Goal: Task Accomplishment & Management: Complete application form

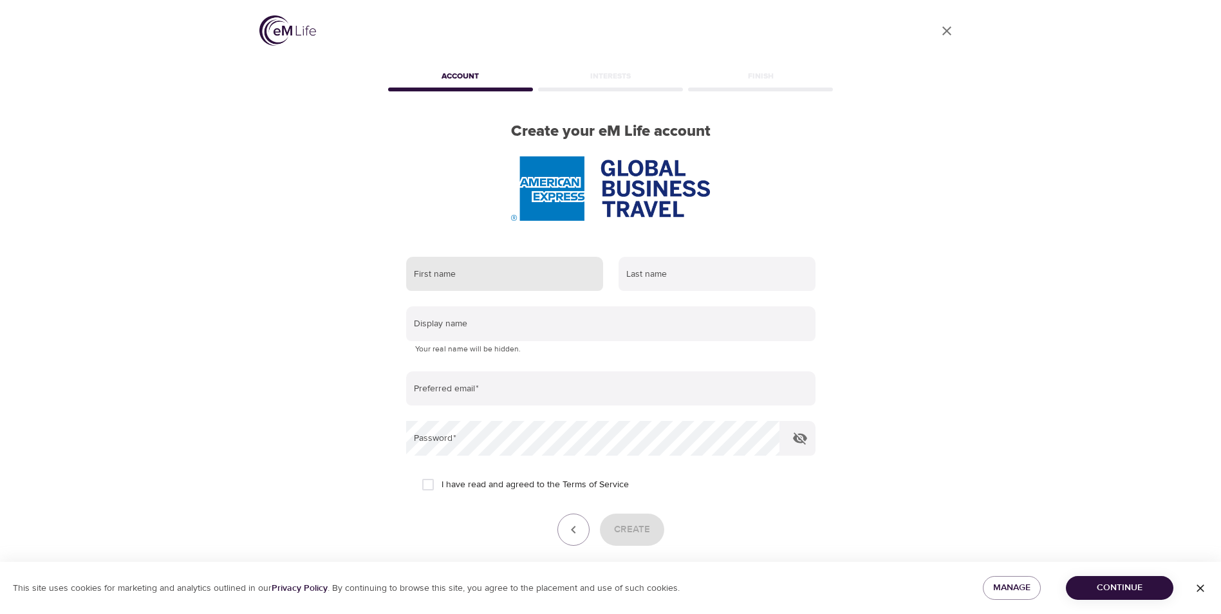
click at [504, 284] on input "text" at bounding box center [504, 274] width 197 height 35
type input "Judy"
type input "Tipp"
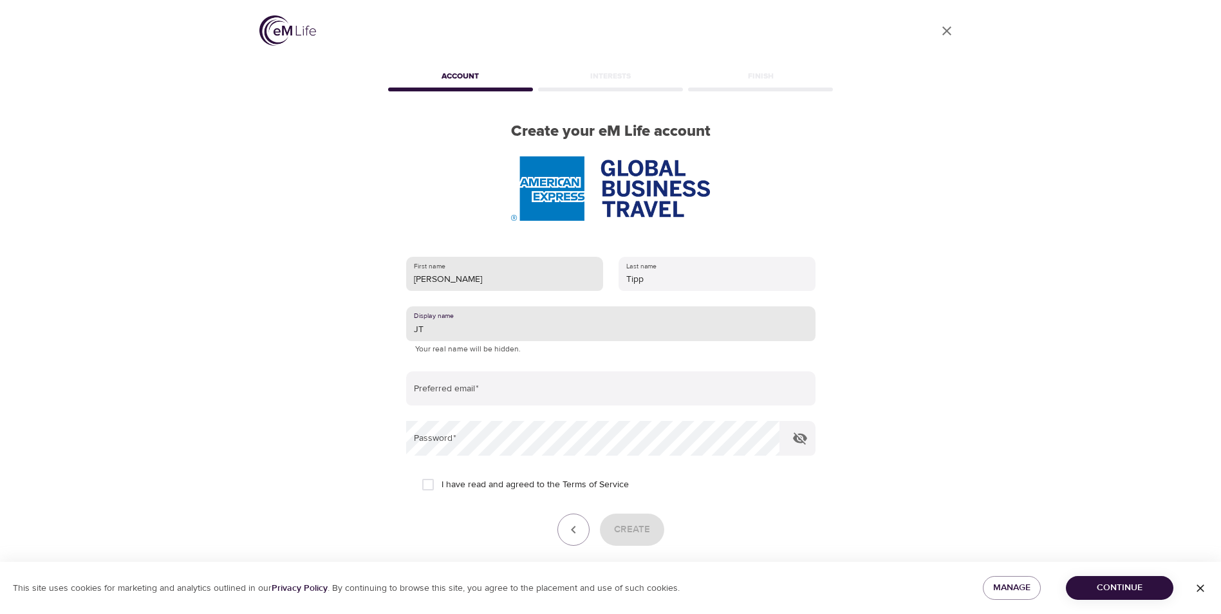
type input "JT"
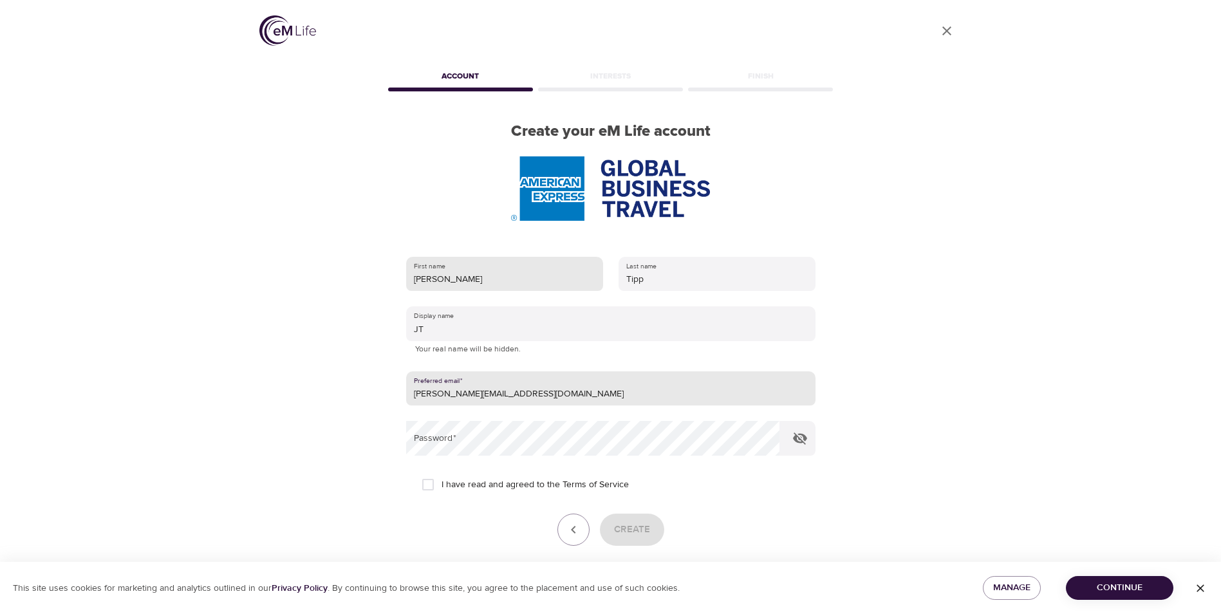
type input "Judy.Tipp@amexgbt.com"
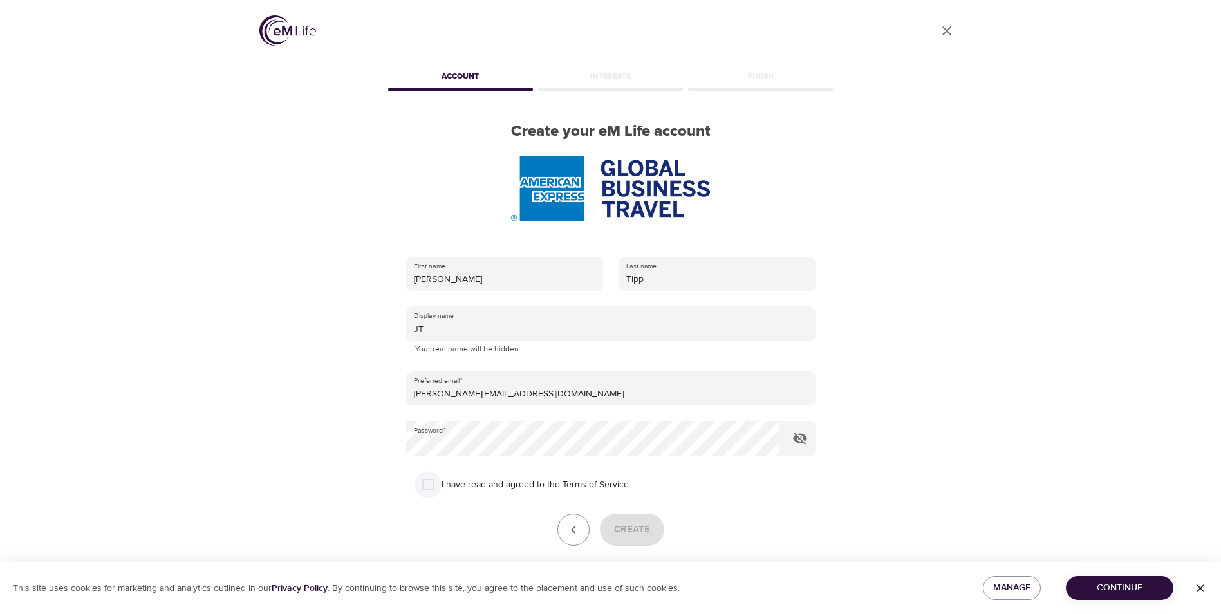
click at [431, 484] on input "I have read and agreed to the Terms of Service" at bounding box center [428, 484] width 27 height 27
checkbox input "true"
click at [632, 529] on span "Create" at bounding box center [632, 530] width 36 height 17
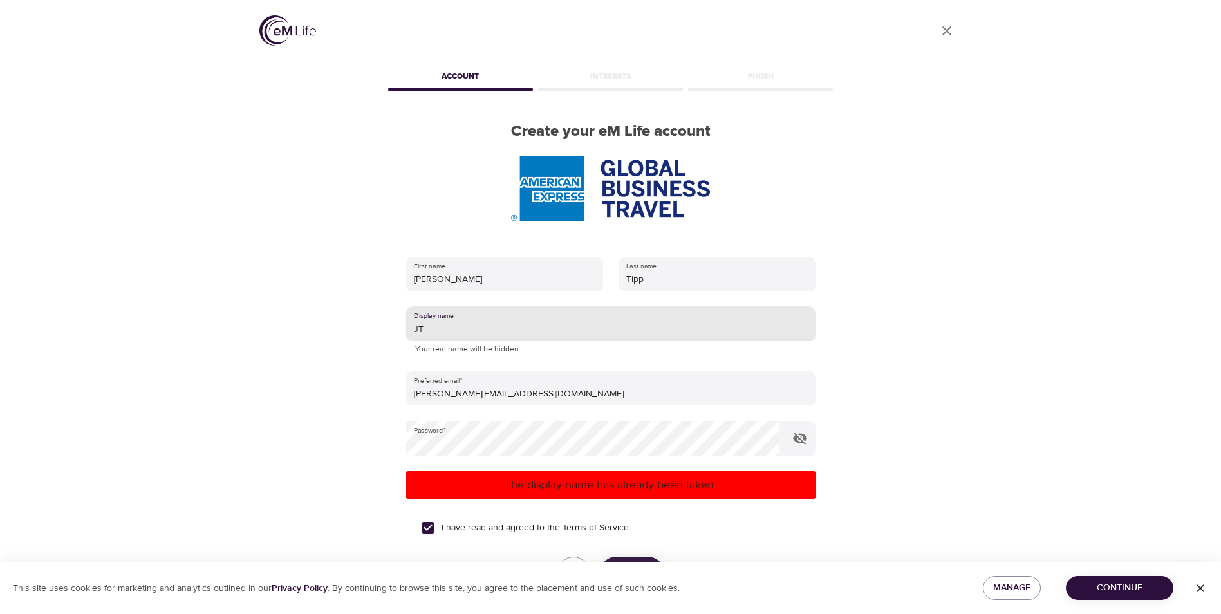
click at [426, 330] on input "JT" at bounding box center [610, 323] width 409 height 35
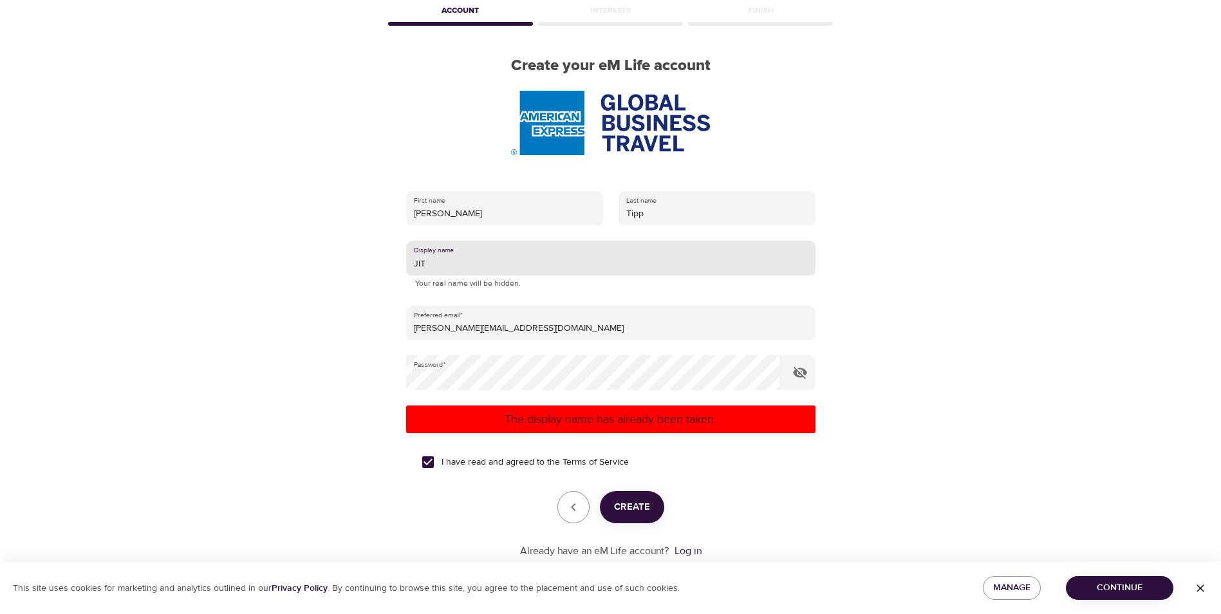
scroll to position [75, 0]
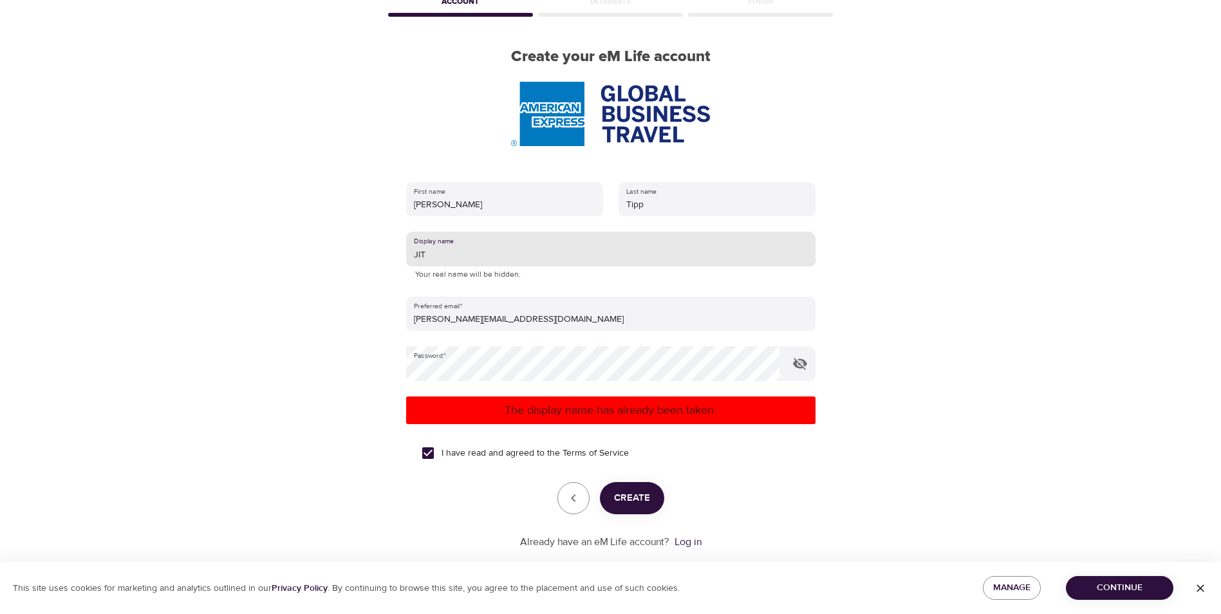
type input "JIT"
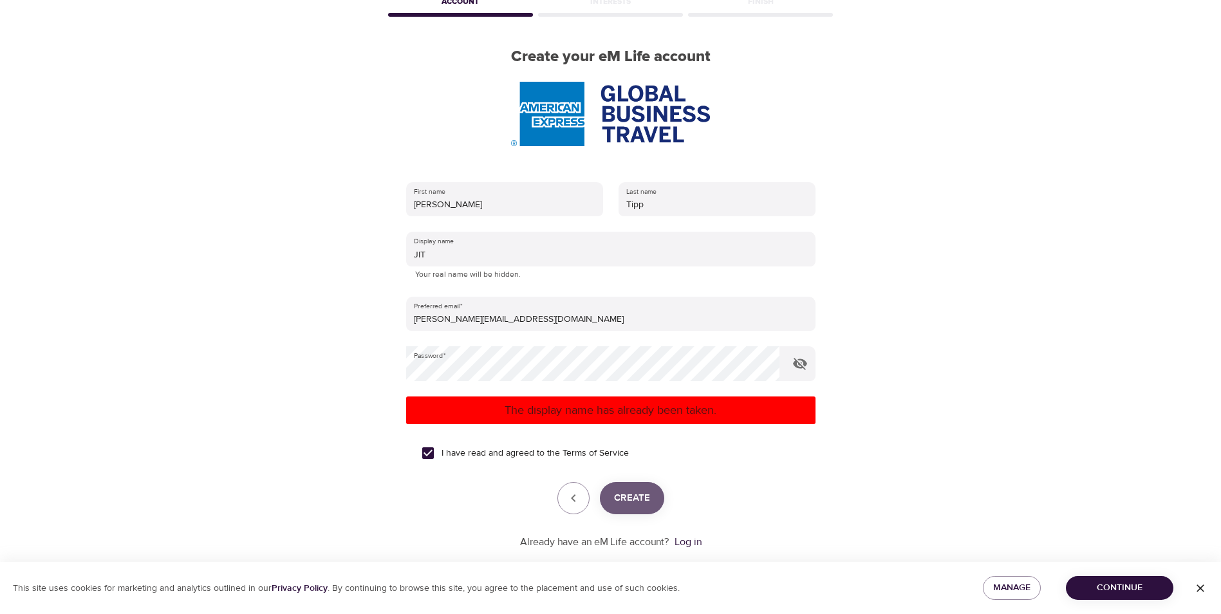
click at [636, 504] on span "Create" at bounding box center [632, 498] width 36 height 17
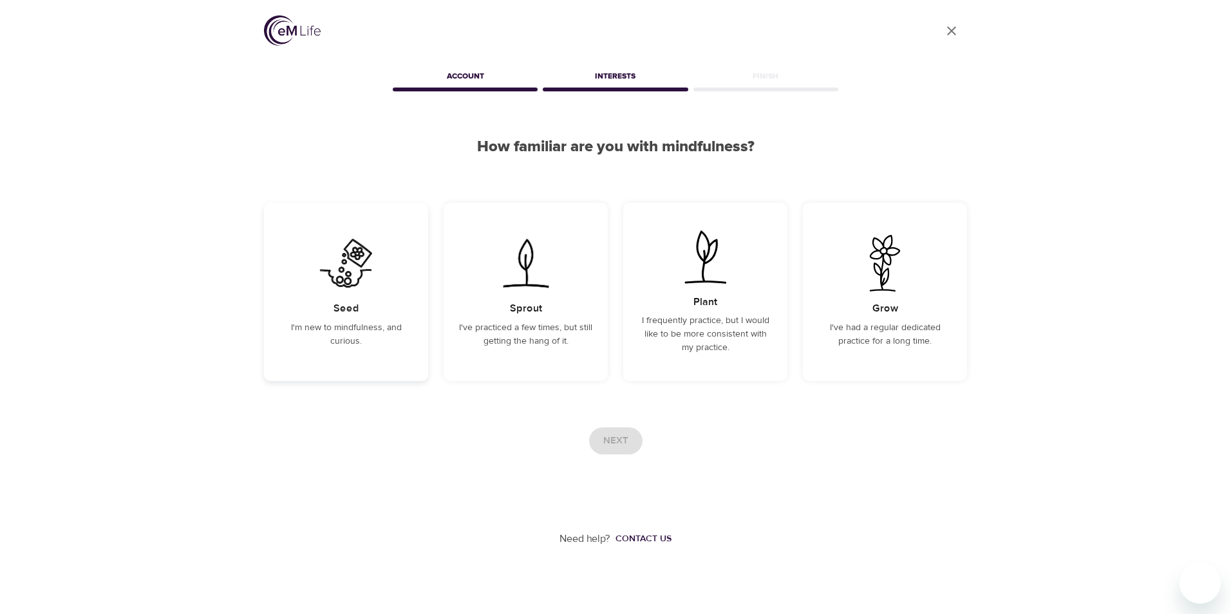
click at [331, 312] on div "Seed I'm new to mindfulness, and curious." at bounding box center [346, 292] width 164 height 178
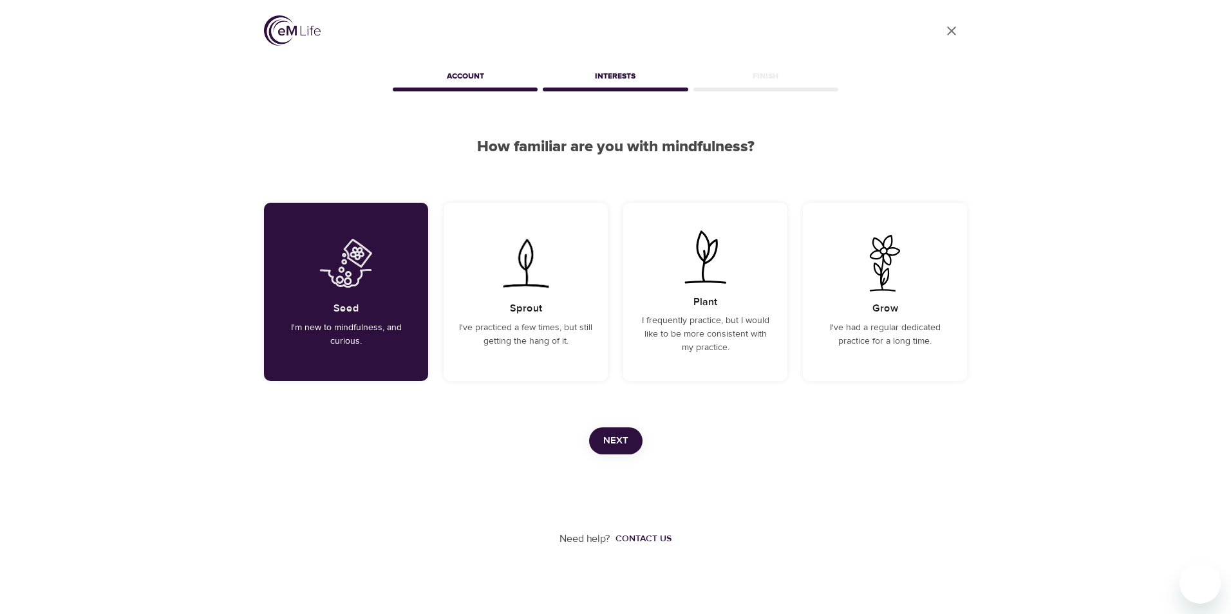
click at [619, 445] on span "Next" at bounding box center [615, 441] width 25 height 17
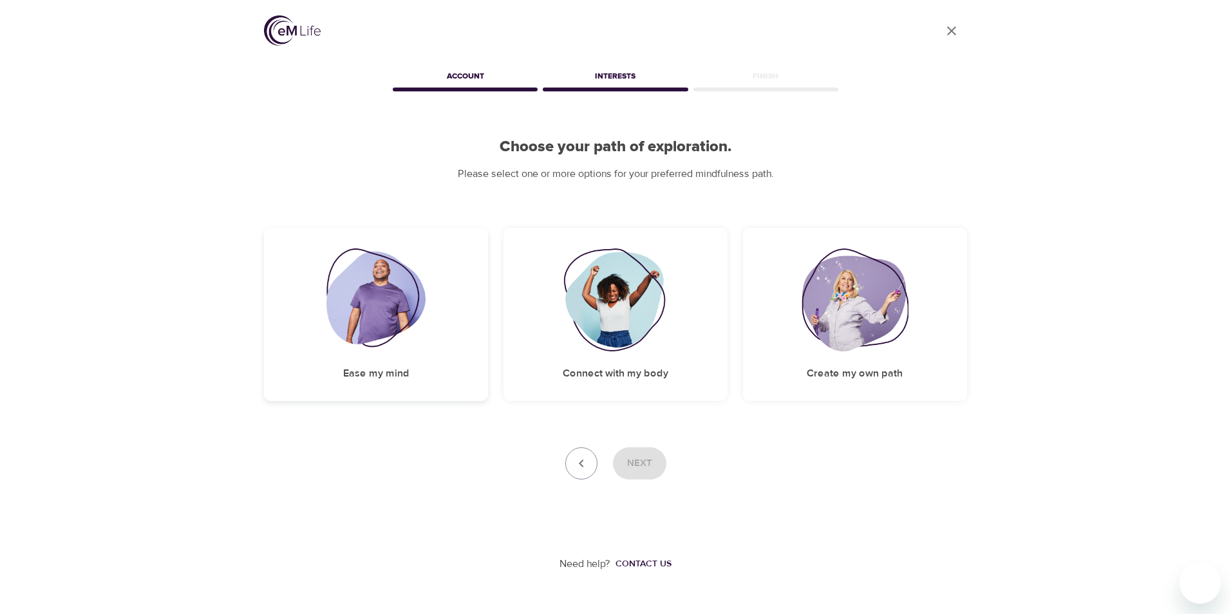
click at [357, 338] on img at bounding box center [376, 300] width 100 height 103
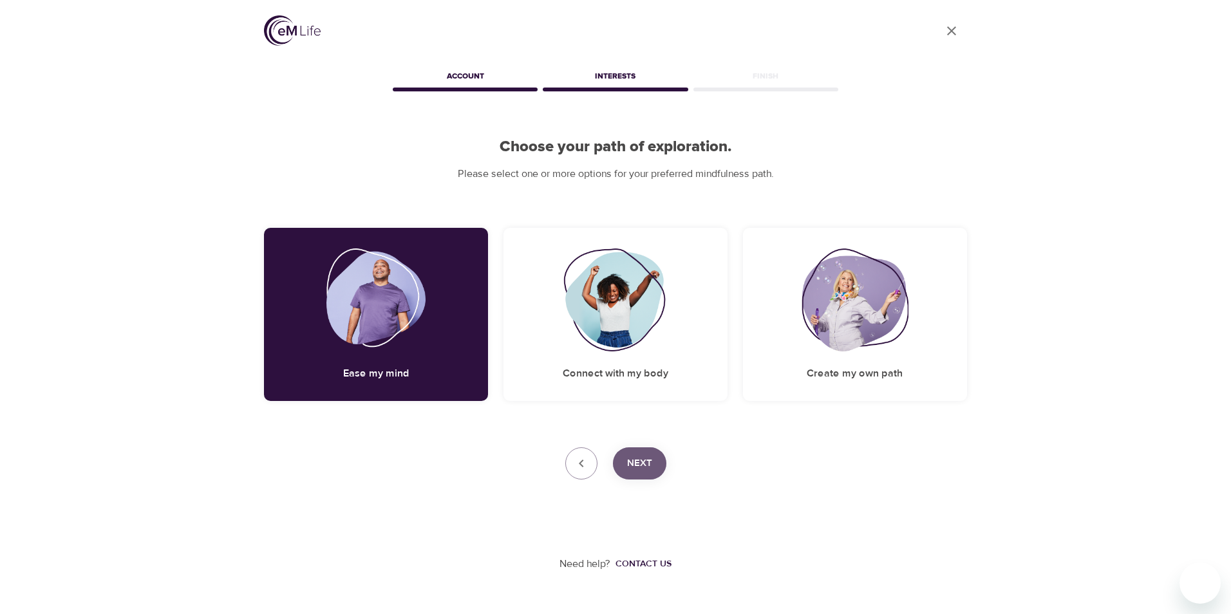
click at [644, 465] on span "Next" at bounding box center [639, 463] width 25 height 17
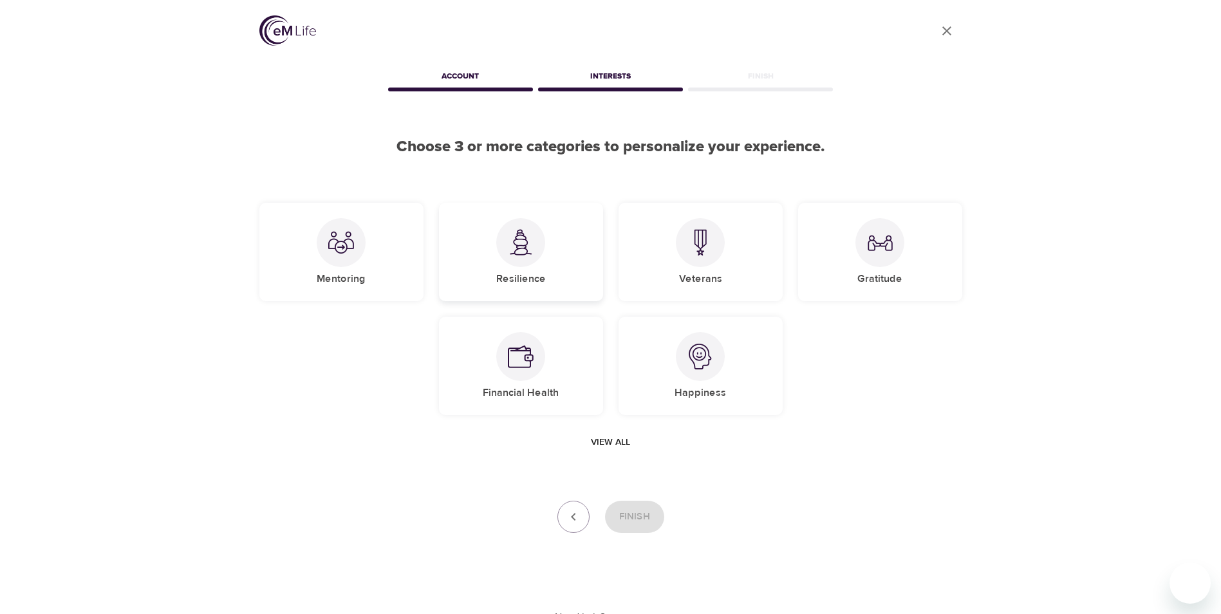
click at [538, 264] on div "Resilience" at bounding box center [521, 252] width 164 height 99
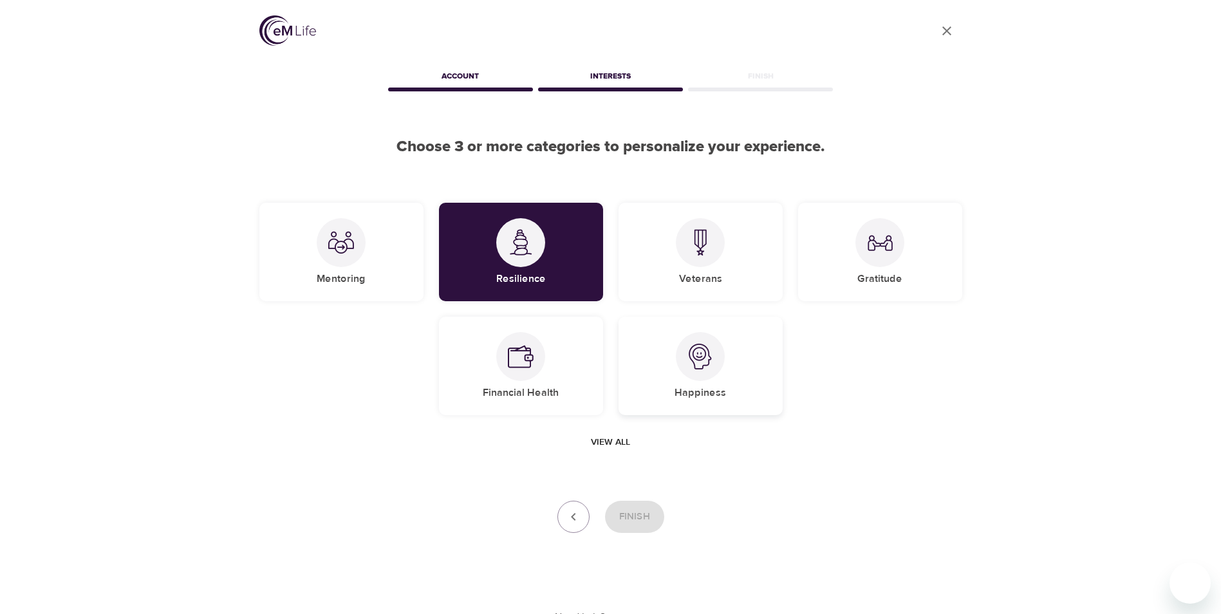
click at [680, 361] on div at bounding box center [700, 356] width 49 height 49
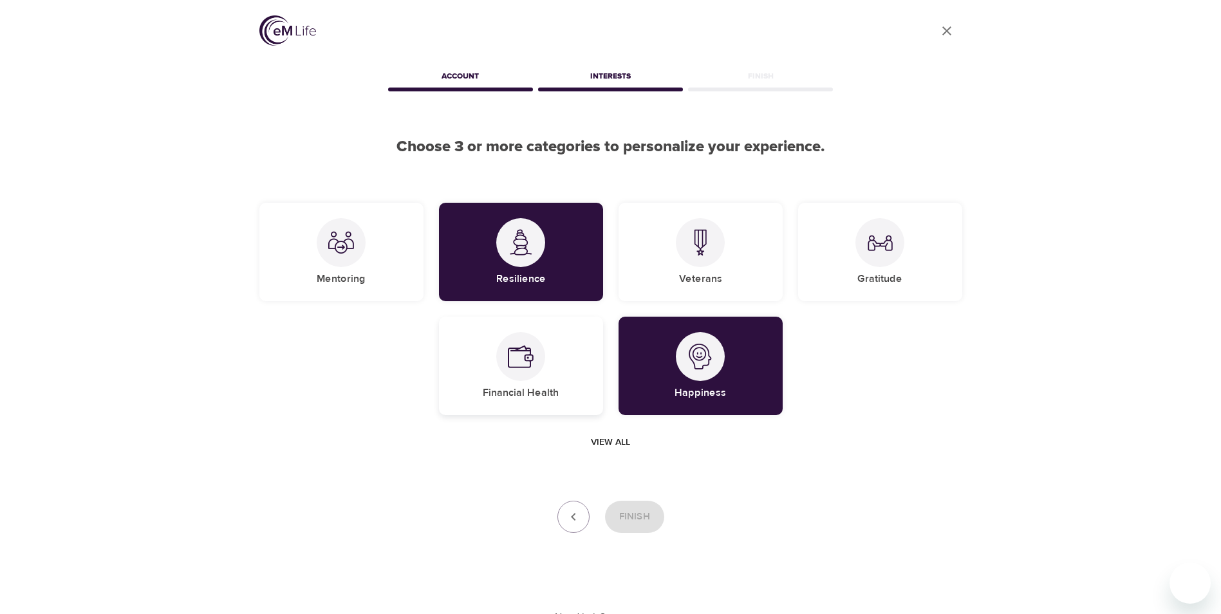
click at [534, 381] on div "Financial Health" at bounding box center [521, 366] width 164 height 99
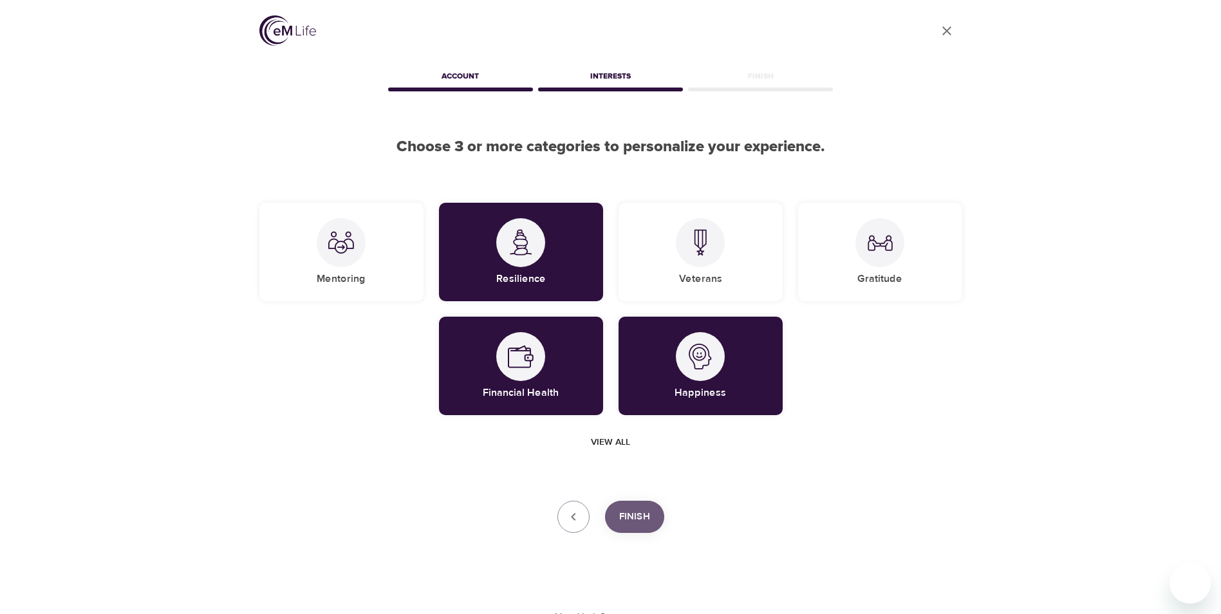
click at [645, 520] on span "Finish" at bounding box center [634, 517] width 31 height 17
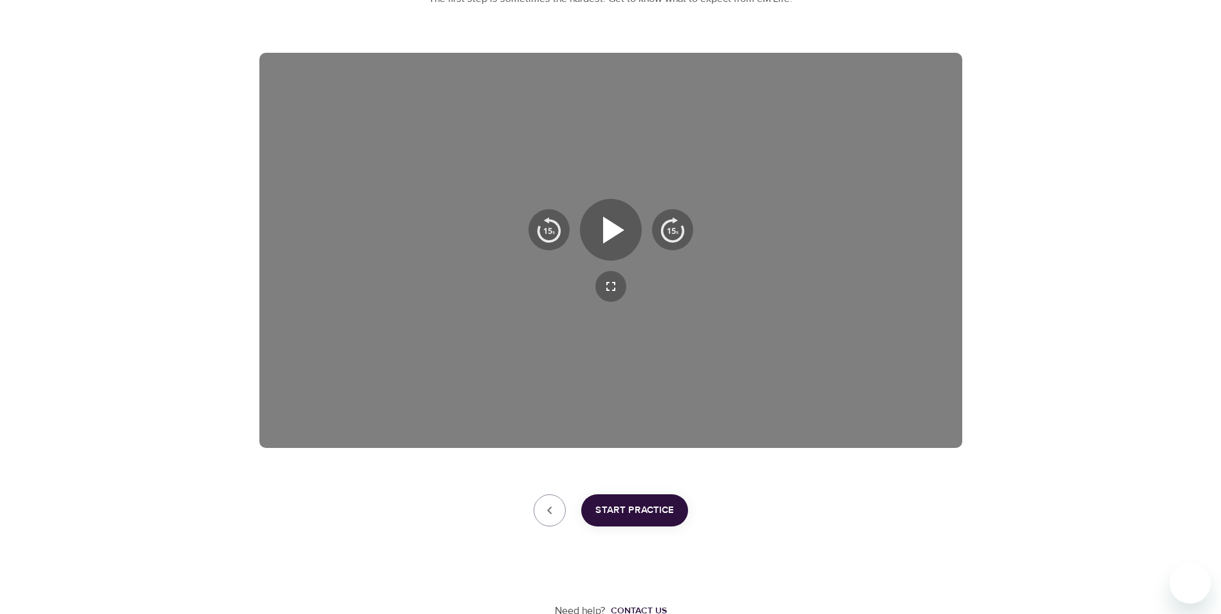
scroll to position [180, 0]
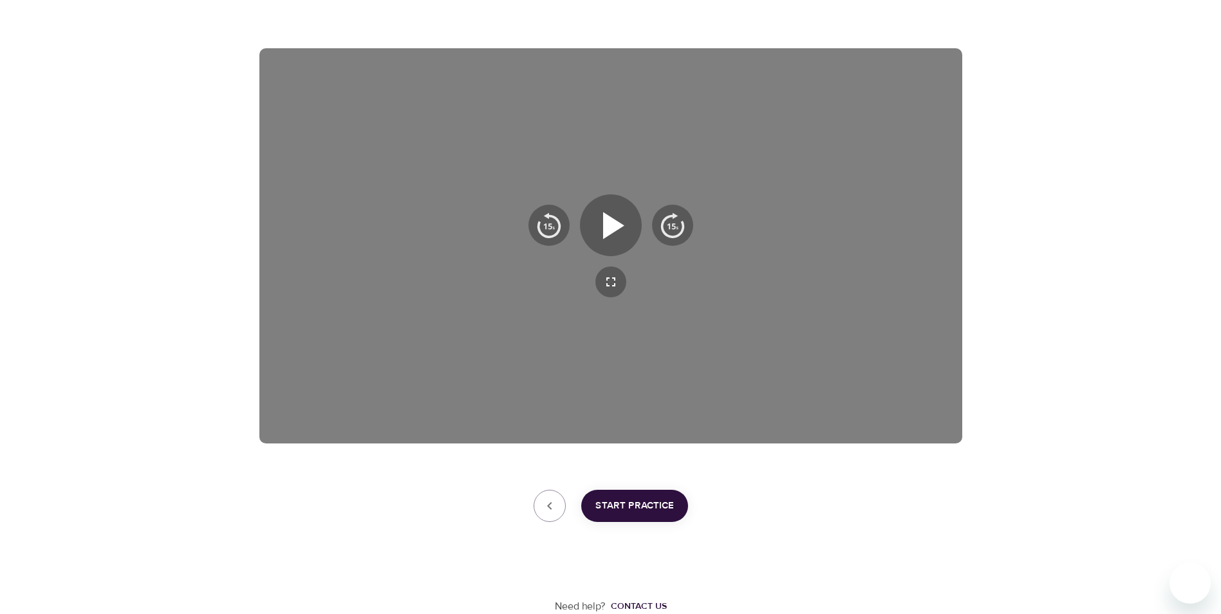
click at [626, 507] on span "Start Practice" at bounding box center [635, 506] width 79 height 17
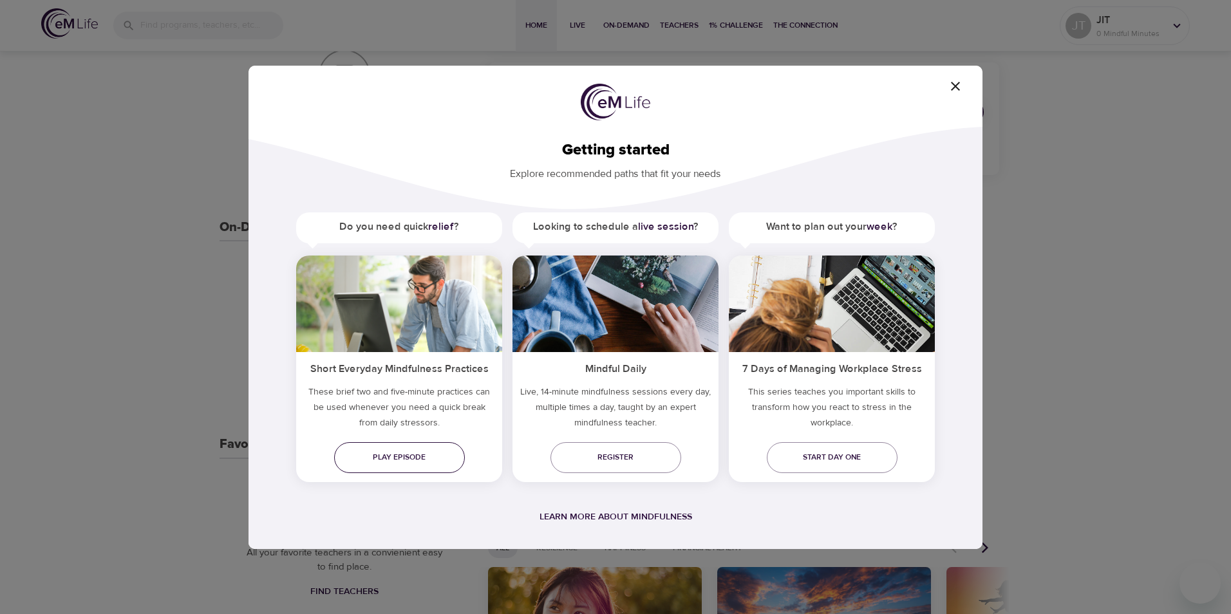
click at [418, 456] on span "Play episode" at bounding box center [399, 458] width 110 height 14
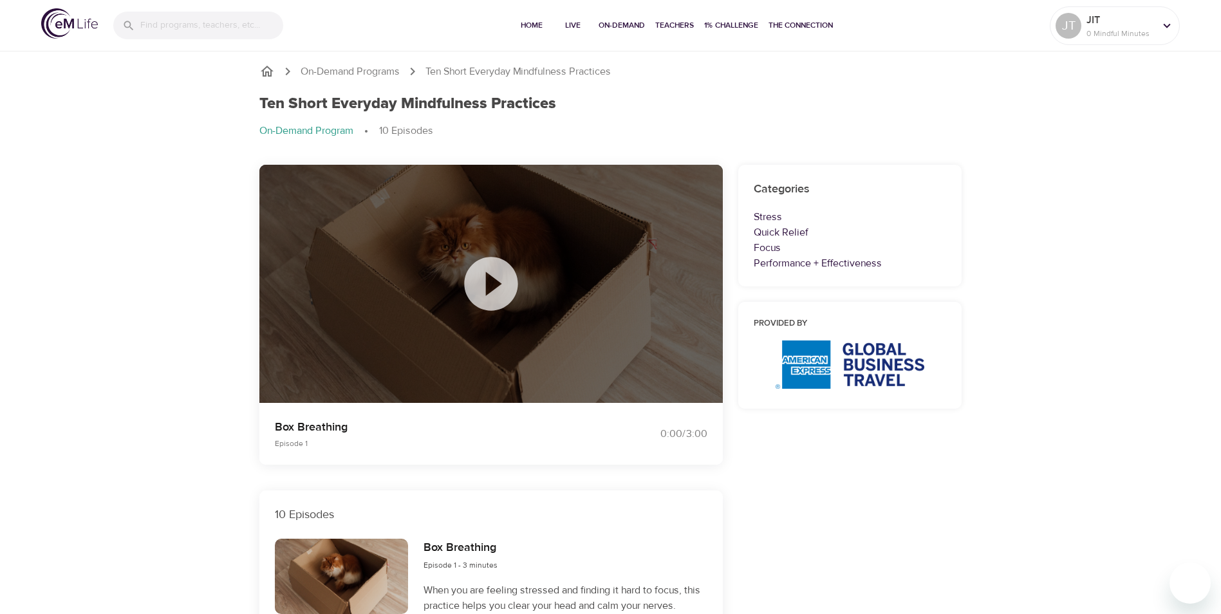
click at [497, 293] on icon at bounding box center [490, 283] width 53 height 53
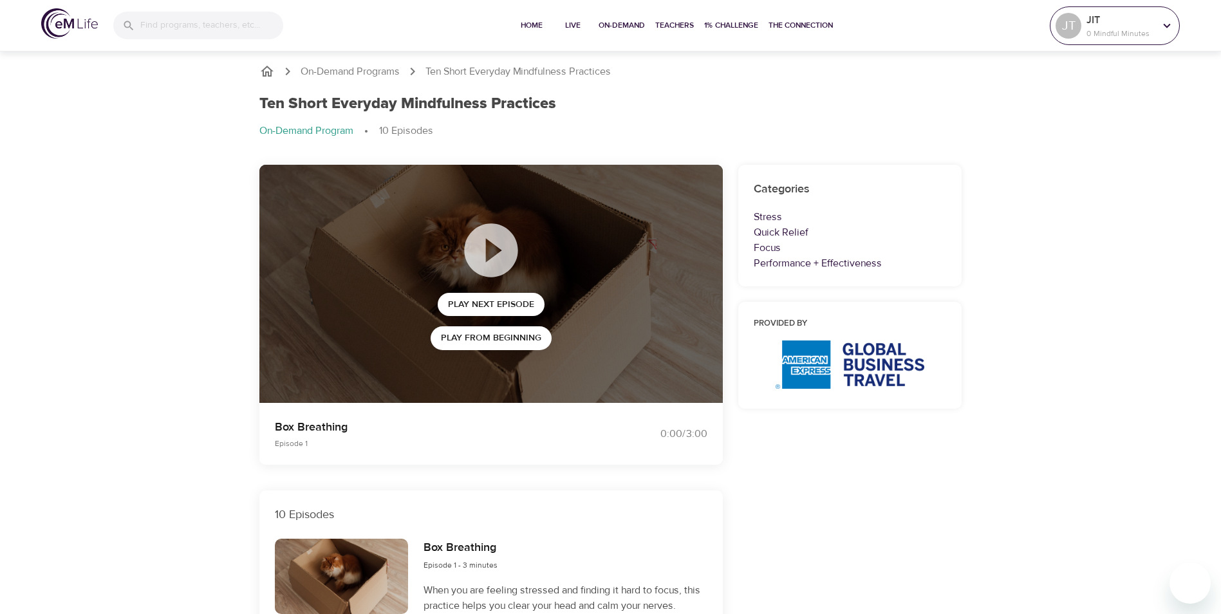
click at [1171, 24] on icon at bounding box center [1167, 25] width 7 height 5
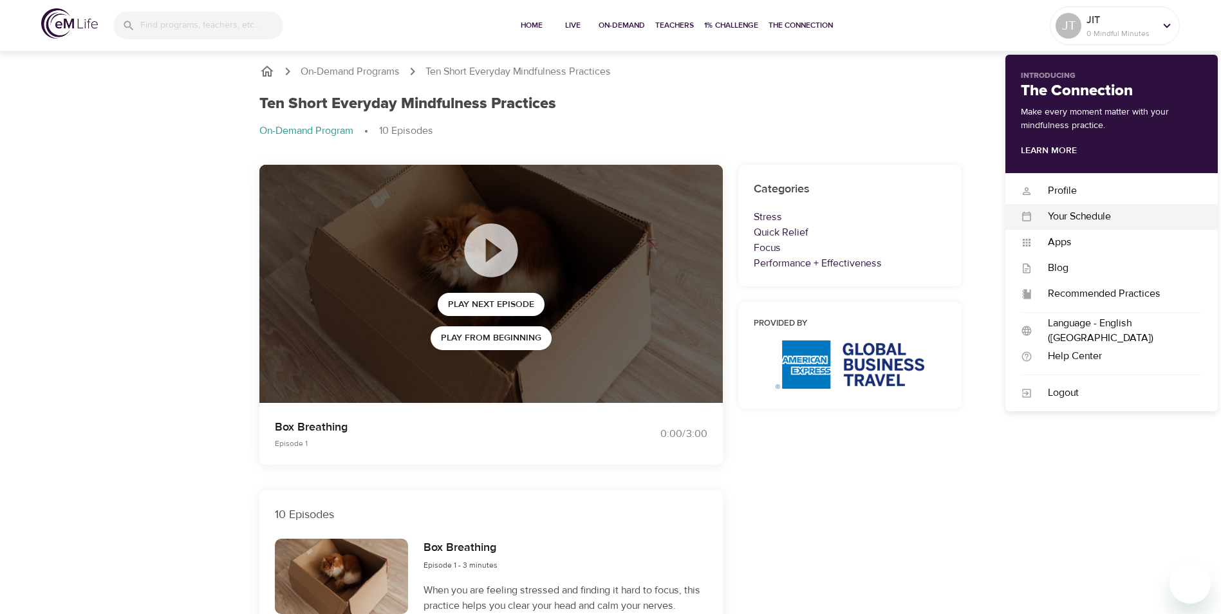
click at [1080, 219] on div "Your Schedule" at bounding box center [1118, 216] width 170 height 15
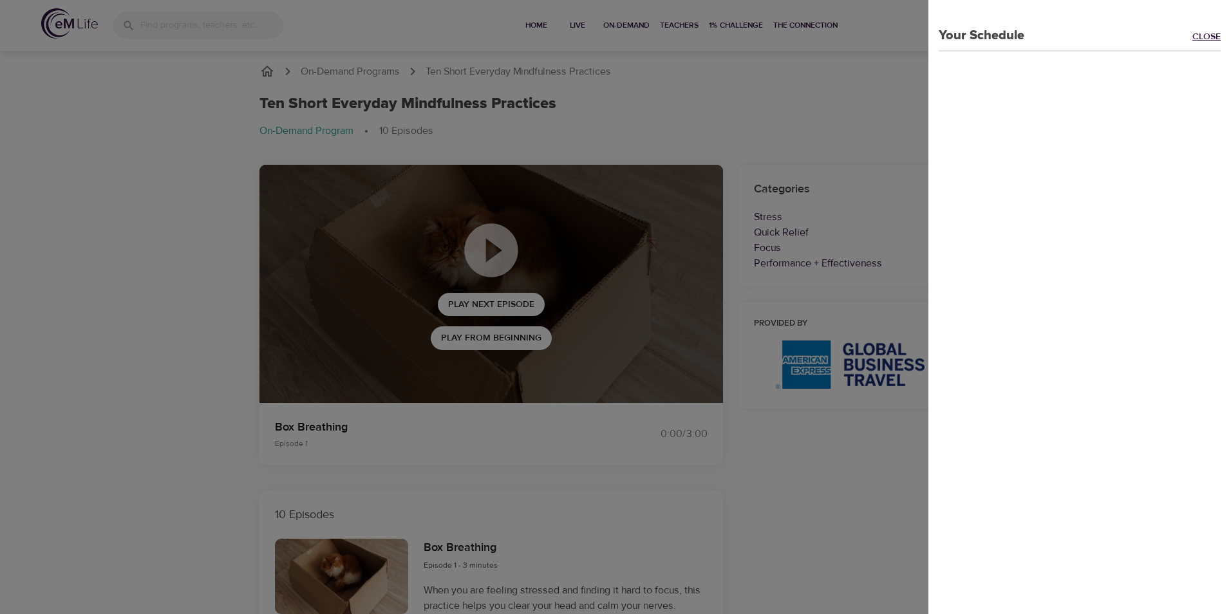
click at [1192, 39] on link "Close" at bounding box center [1211, 37] width 39 height 15
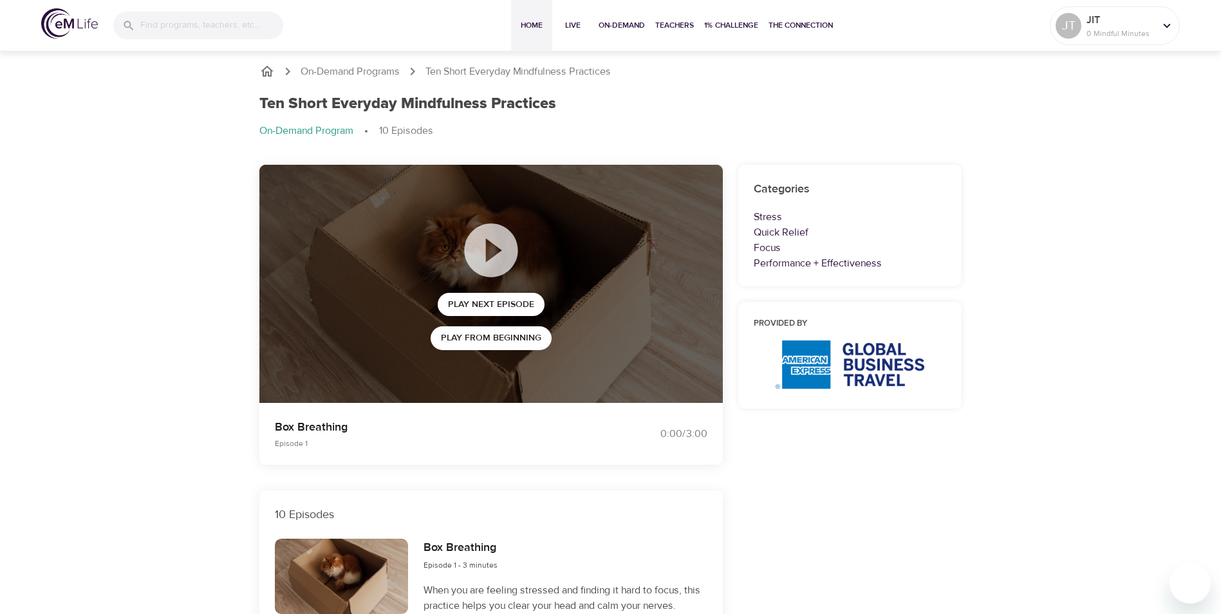
click at [530, 25] on span "Home" at bounding box center [531, 26] width 31 height 14
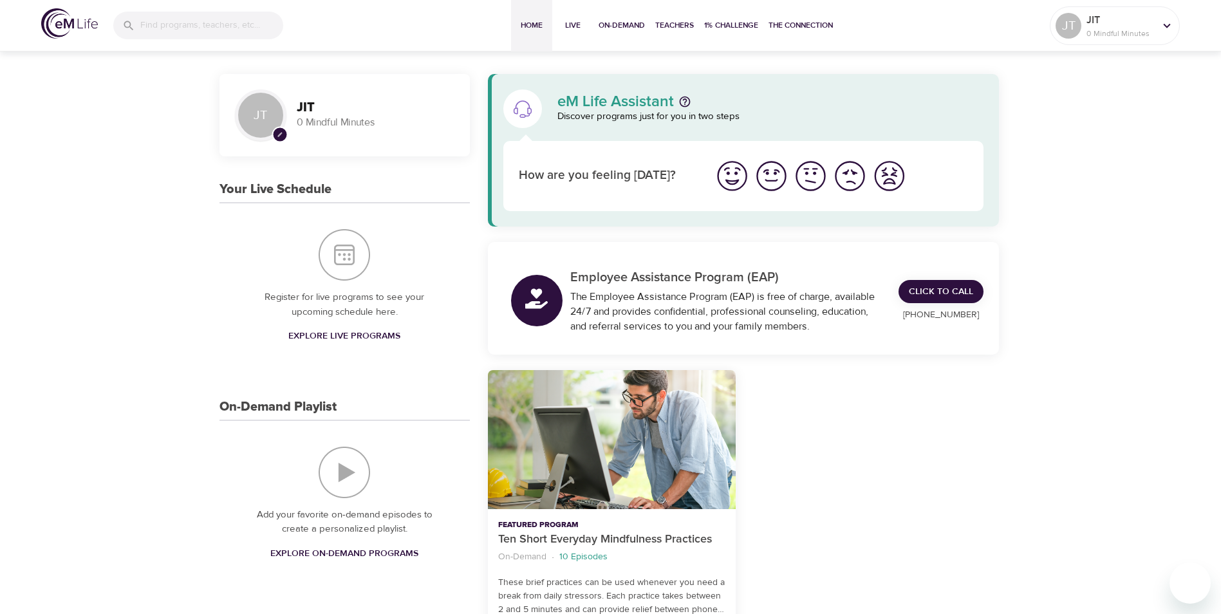
click at [804, 180] on img "I'm feeling ok" at bounding box center [810, 175] width 35 height 35
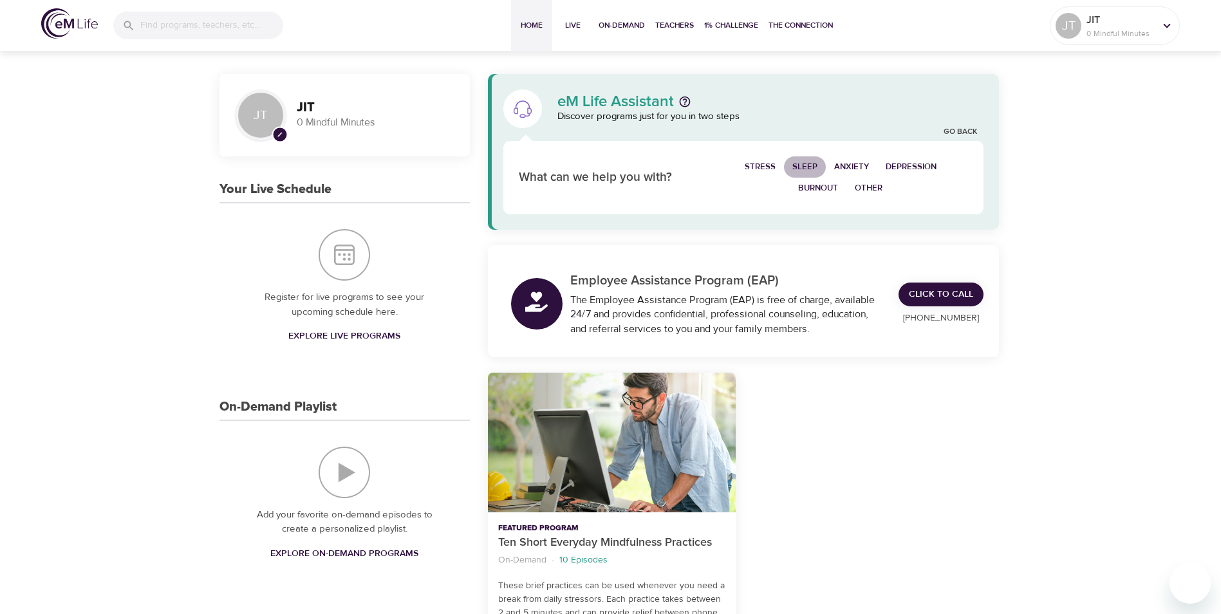
click at [802, 171] on span "Sleep" at bounding box center [805, 167] width 25 height 15
